Goal: Find specific page/section: Find specific page/section

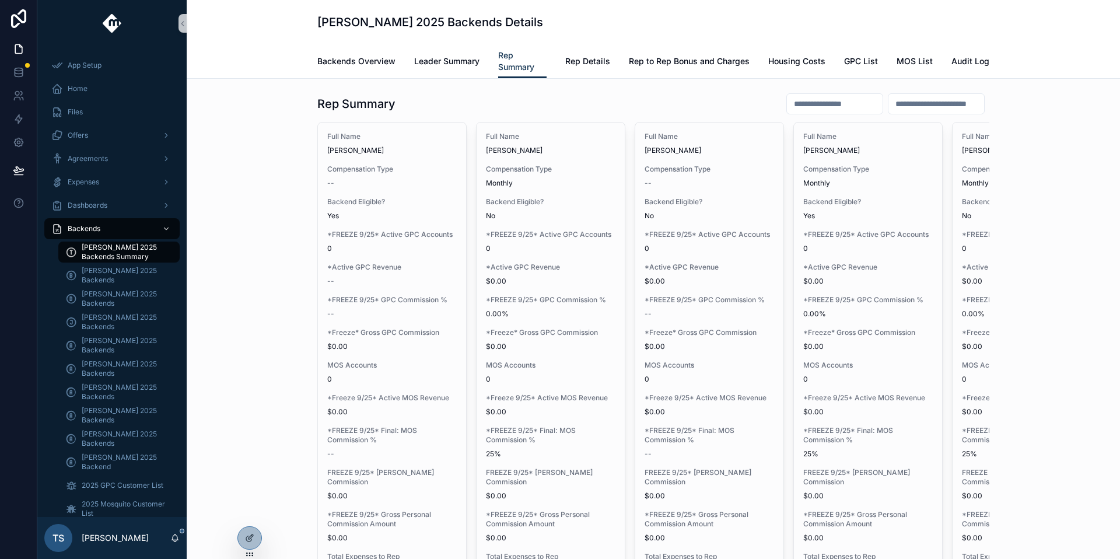
scroll to position [0, 1027]
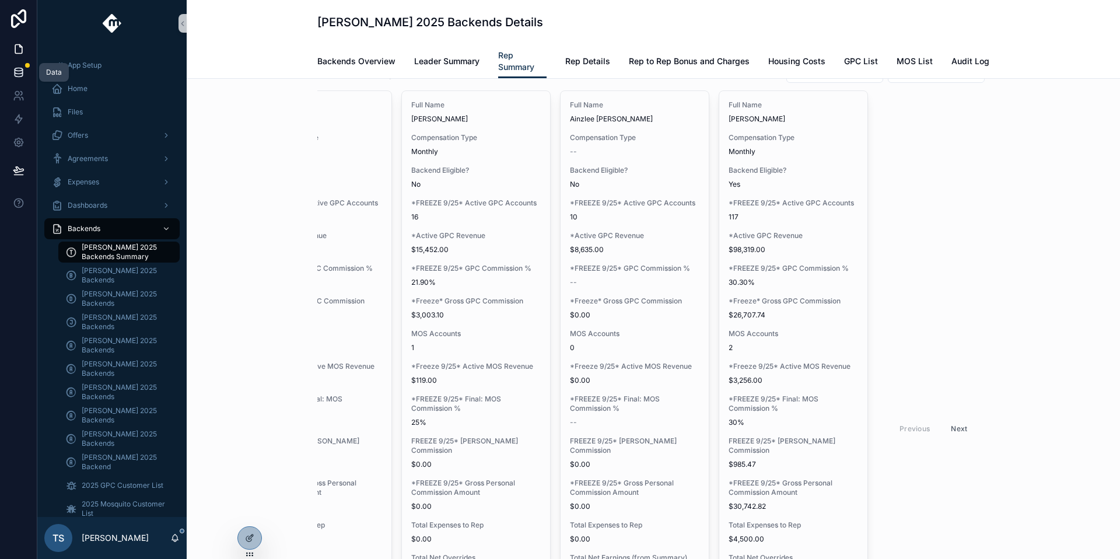
click at [20, 77] on icon at bounding box center [19, 73] width 12 height 12
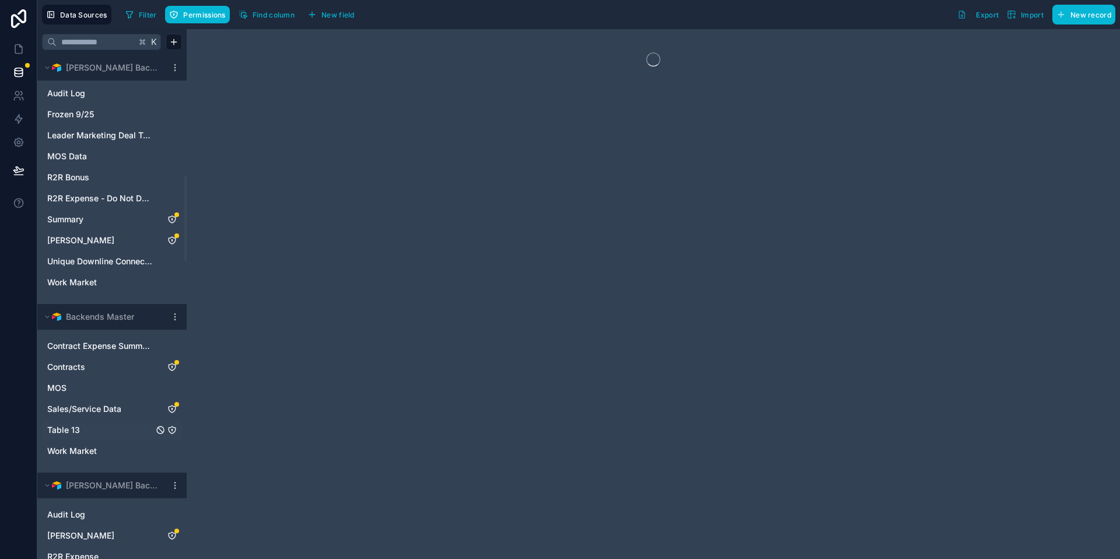
scroll to position [846, 0]
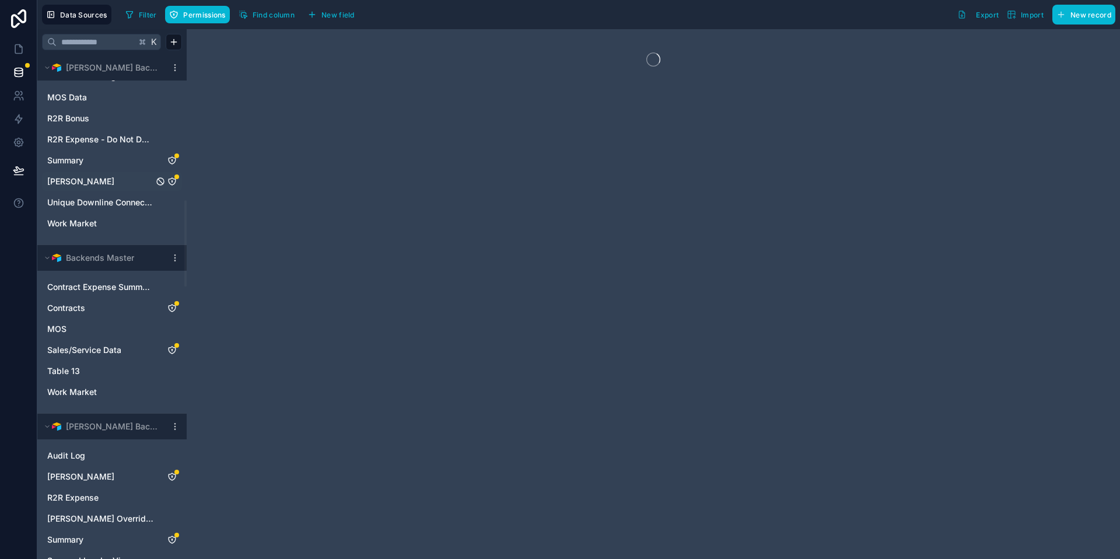
click at [102, 181] on link "[PERSON_NAME]" at bounding box center [100, 182] width 106 height 12
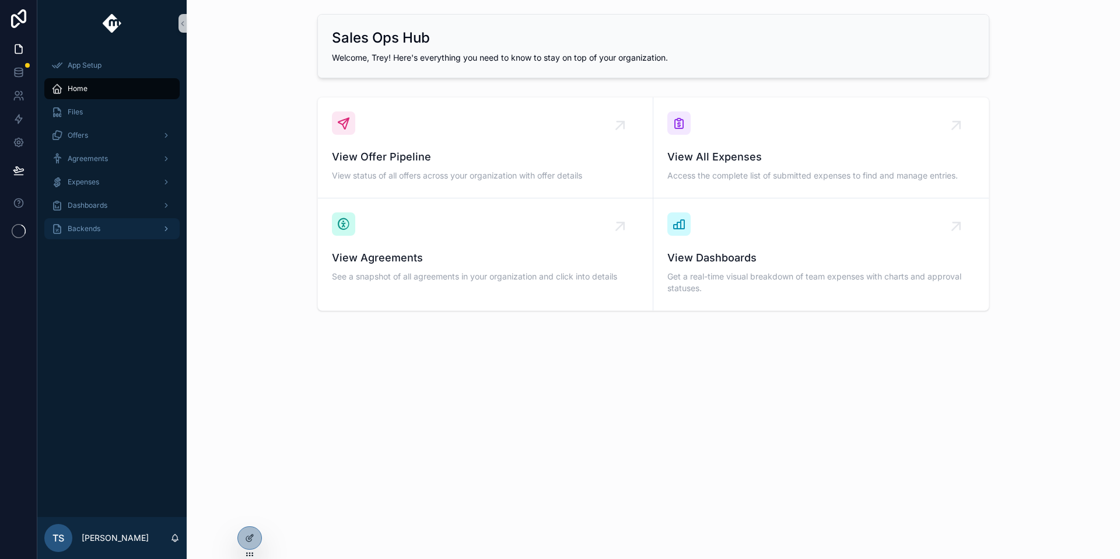
click at [114, 226] on div "Backends" at bounding box center [111, 228] width 121 height 19
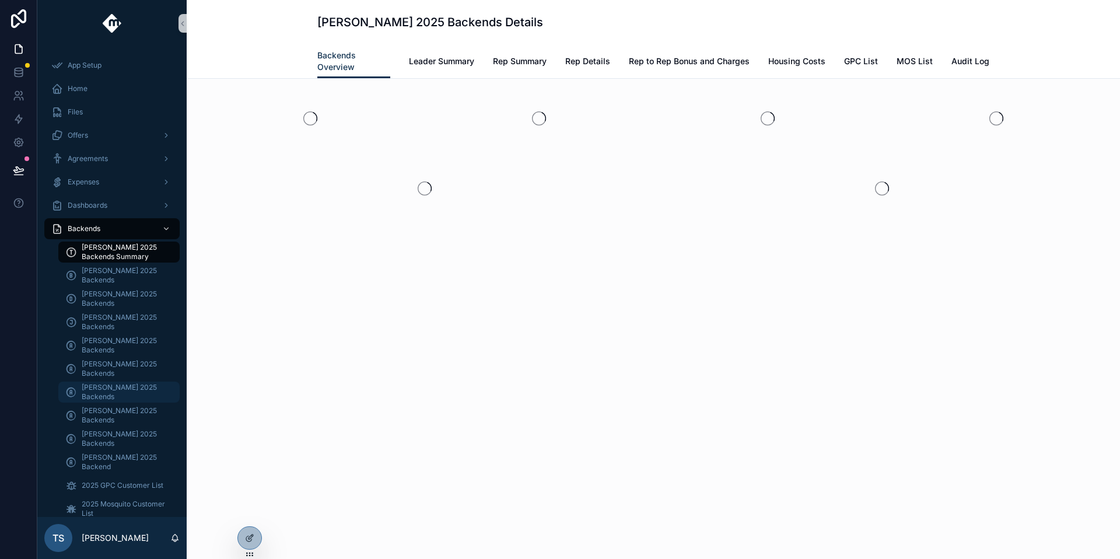
click at [133, 399] on span "[PERSON_NAME] 2025 Backends" at bounding box center [125, 392] width 86 height 19
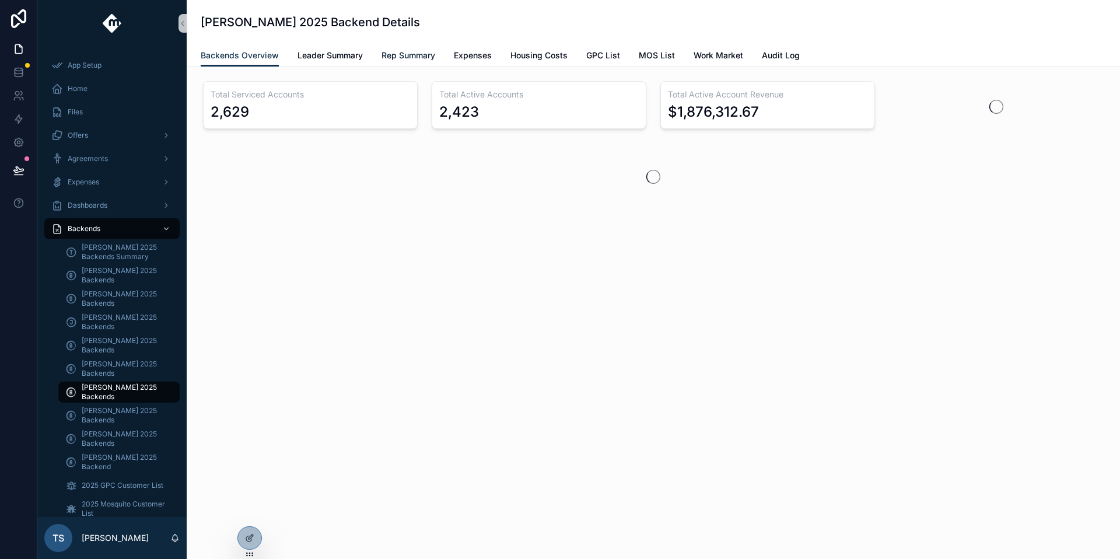
click at [414, 61] on span "Rep Summary" at bounding box center [409, 56] width 54 height 12
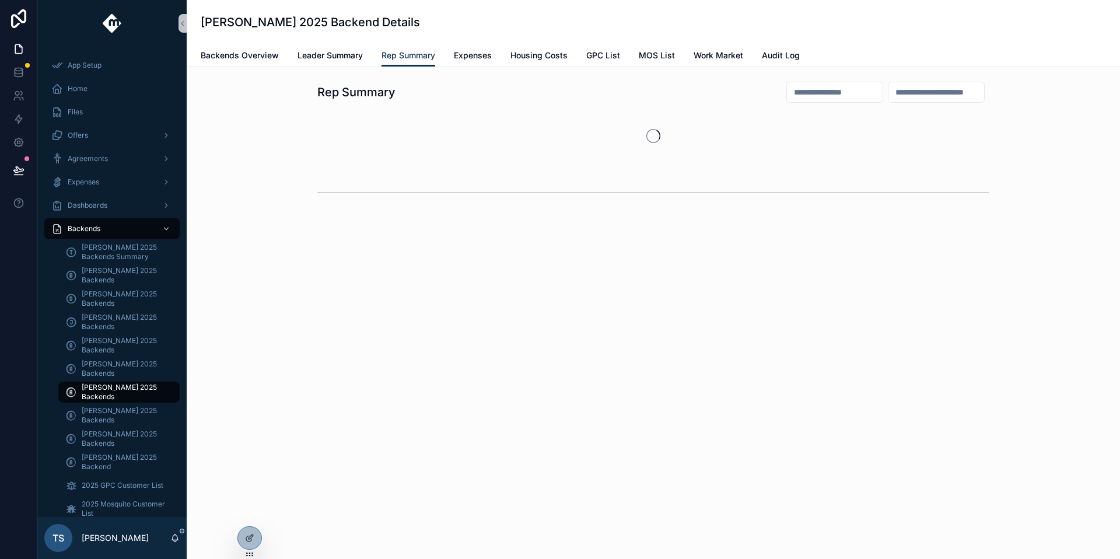
click at [809, 88] on input "scrollable content" at bounding box center [835, 92] width 96 height 16
type input "**********"
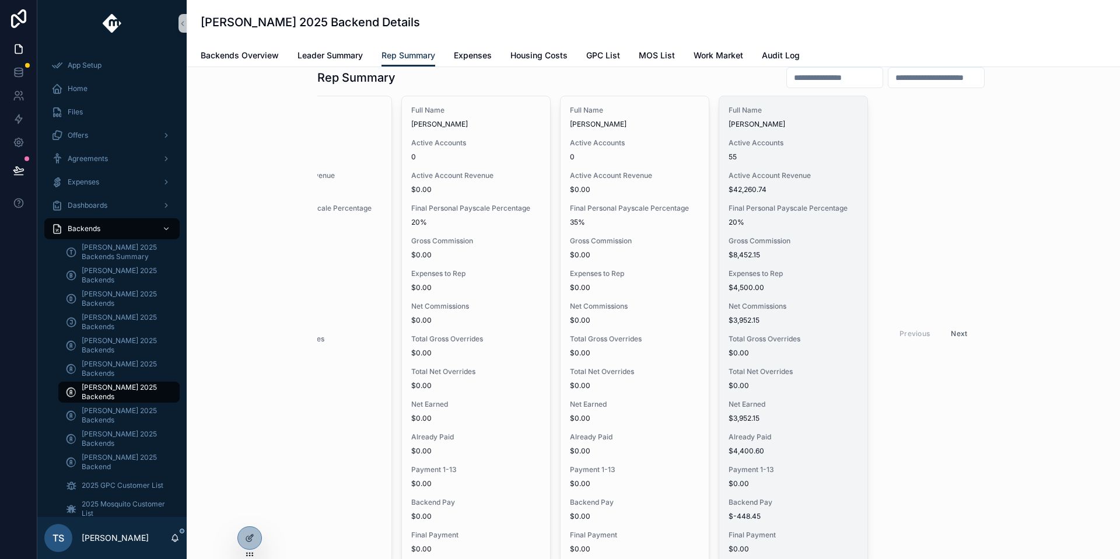
scroll to position [37, 0]
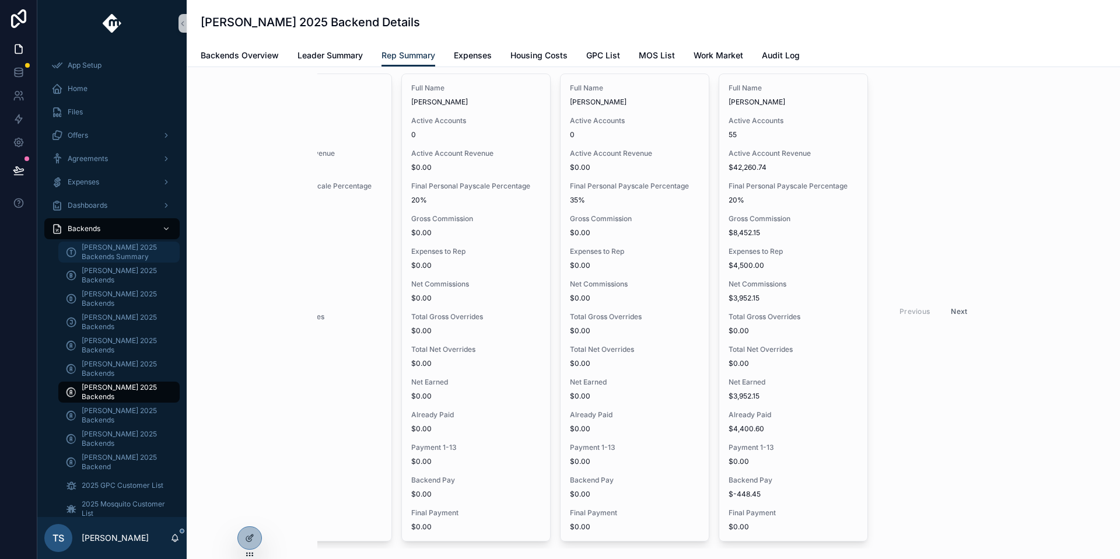
click at [117, 253] on span "[PERSON_NAME] 2025 Backends Summary" at bounding box center [125, 252] width 86 height 19
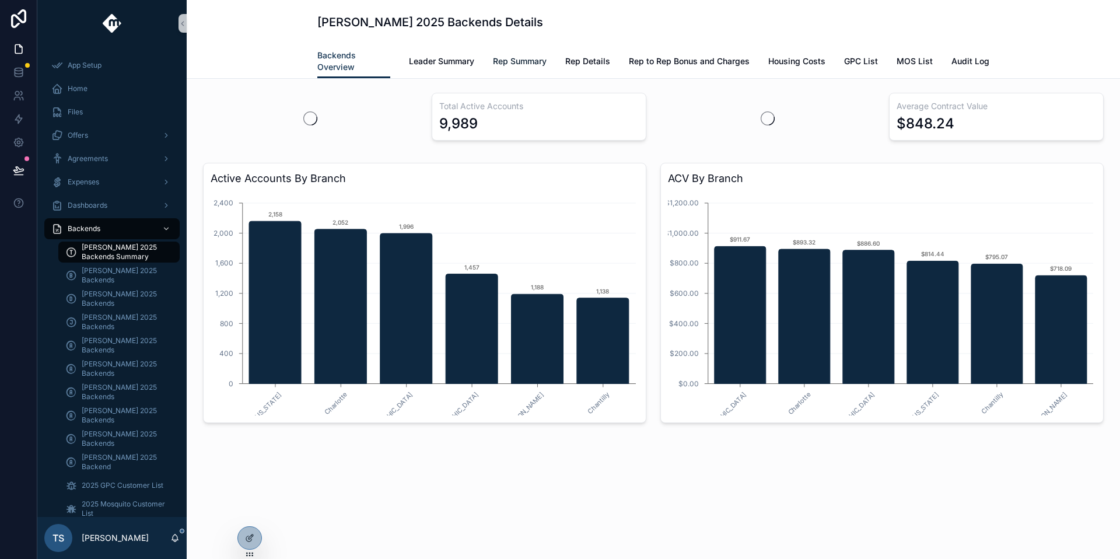
click at [522, 61] on span "Rep Summary" at bounding box center [520, 61] width 54 height 12
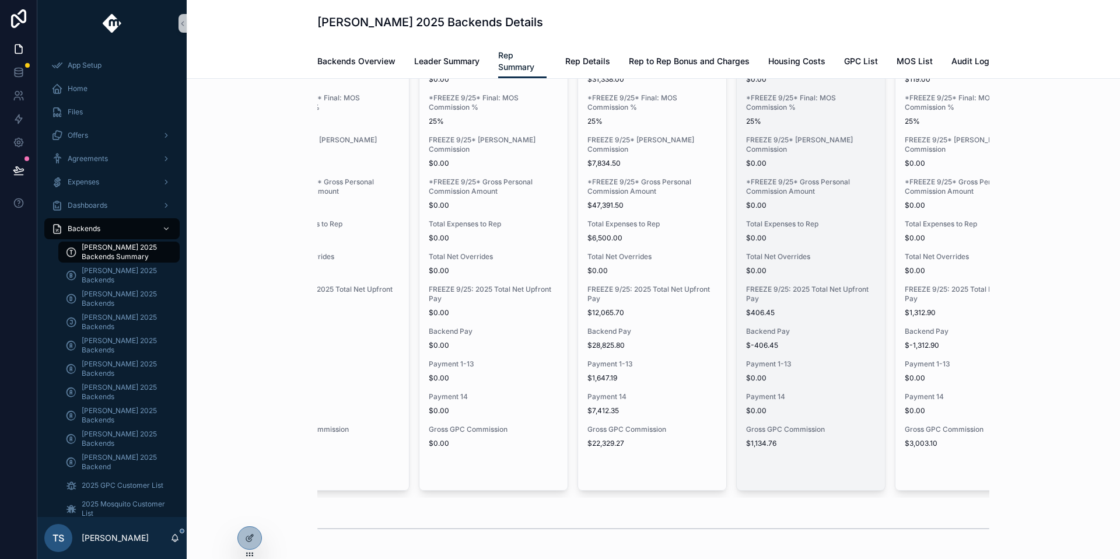
scroll to position [0, 564]
